Goal: Check status: Check status

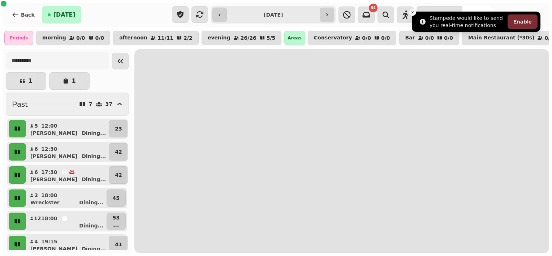
click at [414, 12] on icon "Close toast" at bounding box center [413, 12] width 4 height 4
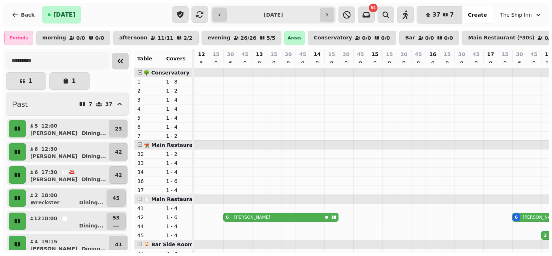
scroll to position [0, 249]
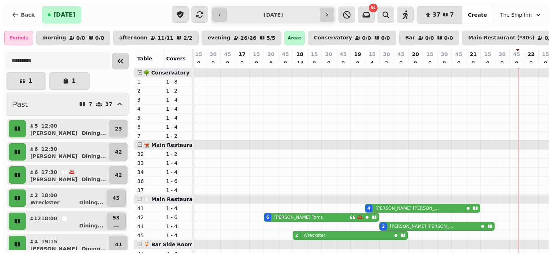
click at [118, 63] on icon "Collapse sidebar" at bounding box center [120, 61] width 5 height 4
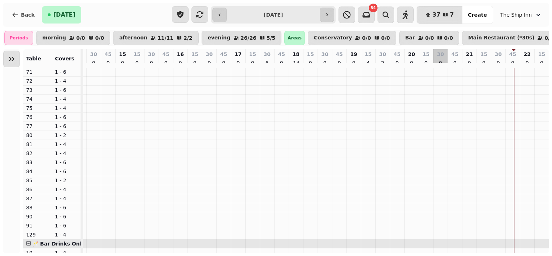
scroll to position [0, 0]
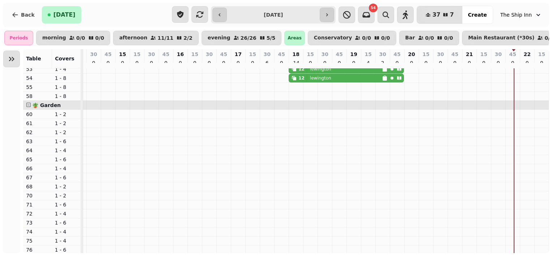
click at [30, 104] on span at bounding box center [28, 104] width 5 height 5
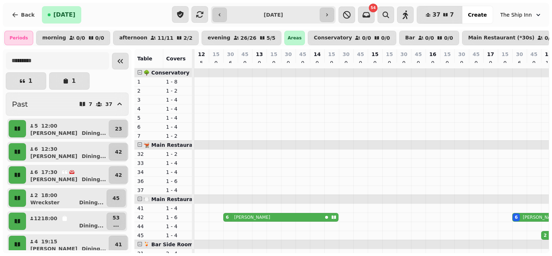
scroll to position [0, 249]
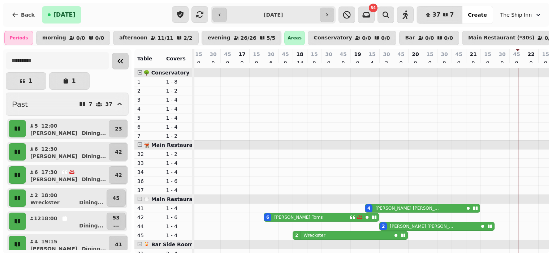
click at [112, 63] on button "Collapse sidebar" at bounding box center [120, 61] width 17 height 17
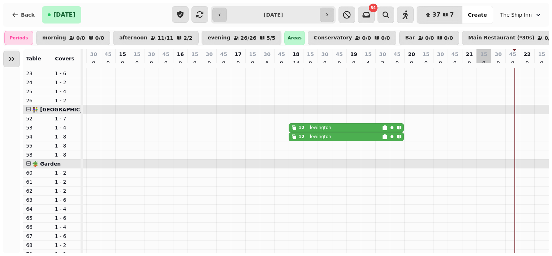
scroll to position [132, 0]
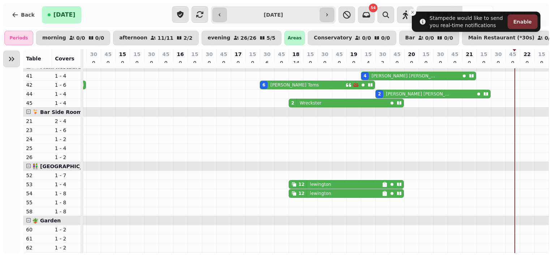
click at [30, 221] on span at bounding box center [28, 220] width 5 height 5
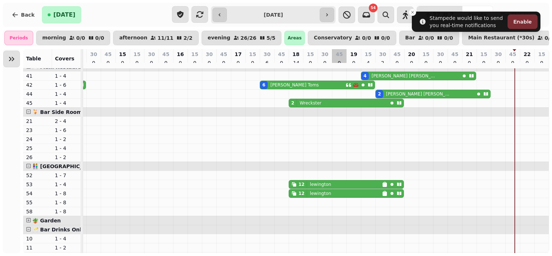
scroll to position [27, 147]
